Goal: Task Accomplishment & Management: Manage account settings

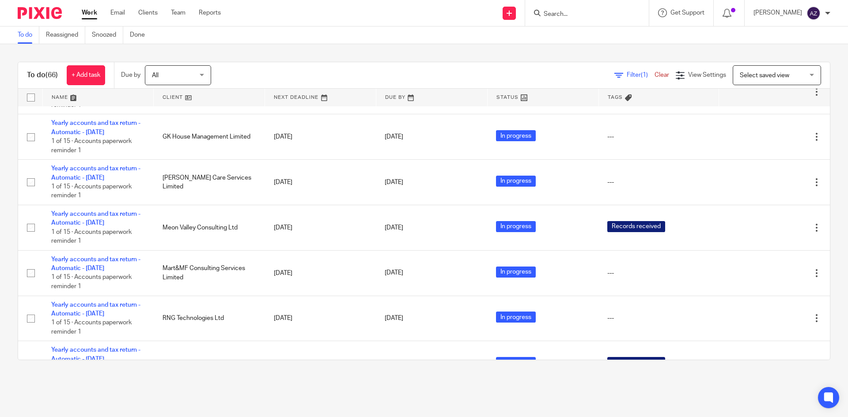
scroll to position [751, 0]
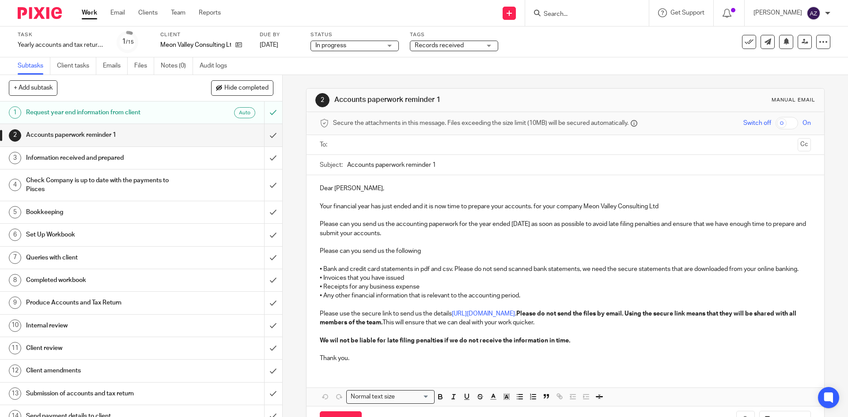
click at [491, 42] on div "Records received" at bounding box center [454, 46] width 88 height 11
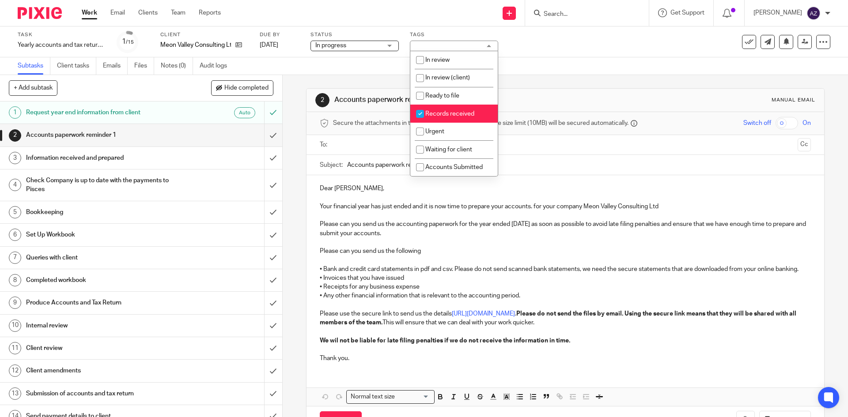
click at [421, 114] on input "checkbox" at bounding box center [420, 114] width 17 height 17
checkbox input "false"
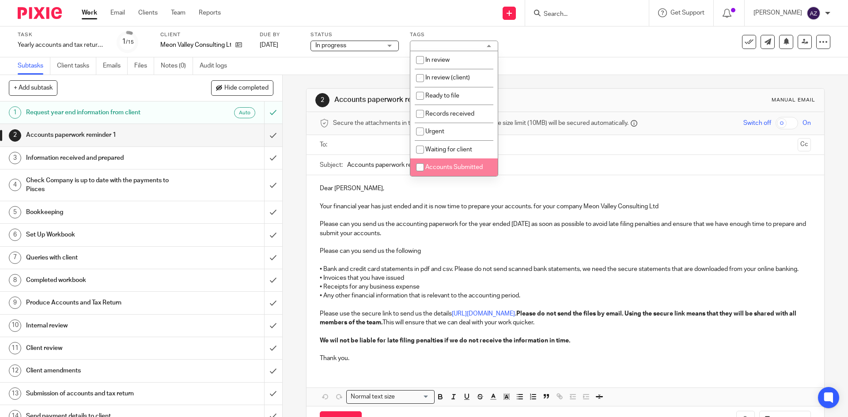
click at [421, 166] on input "checkbox" at bounding box center [420, 167] width 17 height 17
checkbox input "true"
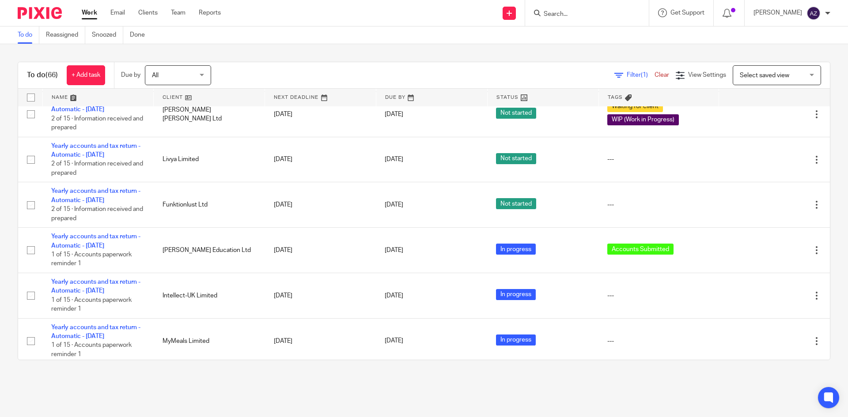
scroll to position [44, 0]
